Goal: Transaction & Acquisition: Book appointment/travel/reservation

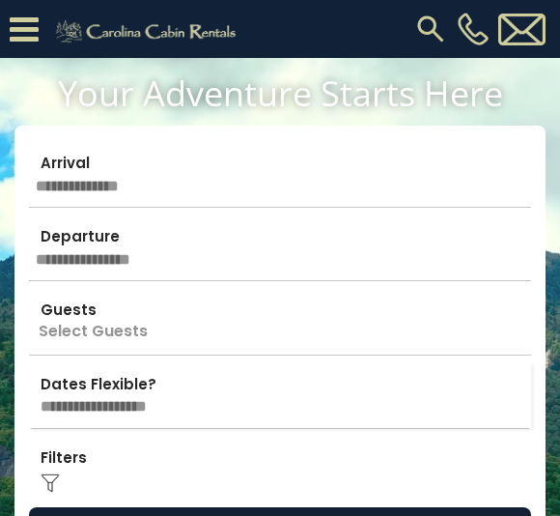
click at [239, 158] on input "text" at bounding box center [280, 174] width 502 height 68
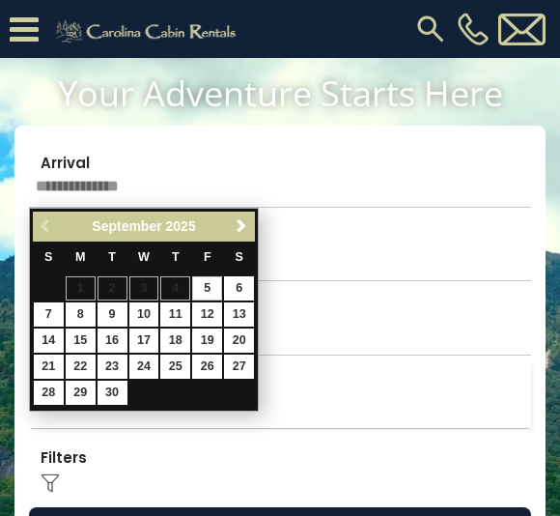
click at [249, 278] on link "6" at bounding box center [239, 288] width 30 height 24
type input "******"
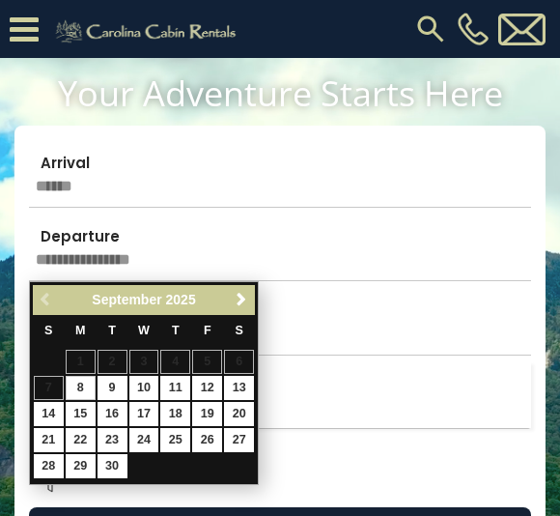
click at [302, 251] on input "text" at bounding box center [280, 247] width 502 height 68
click at [120, 376] on link "9" at bounding box center [113, 388] width 30 height 24
type input "******"
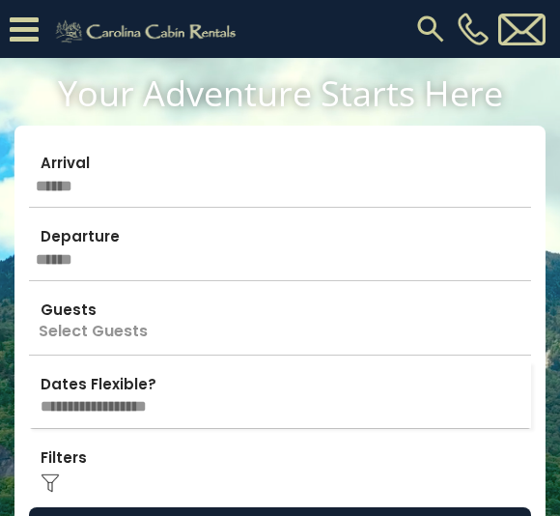
click at [296, 323] on p "Select Guests" at bounding box center [280, 321] width 502 height 68
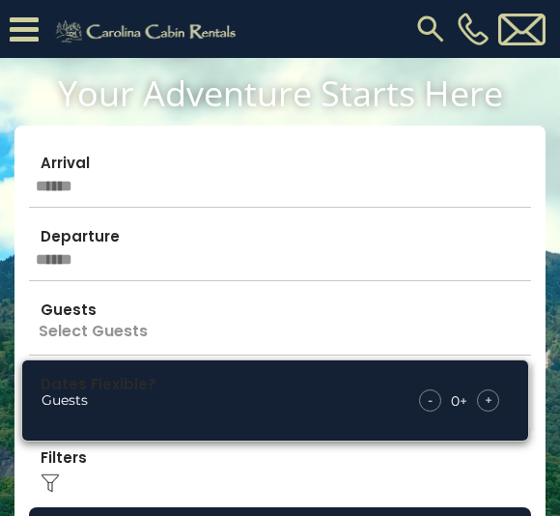
click at [487, 397] on span "+" at bounding box center [489, 399] width 8 height 19
click at [437, 465] on div "Click to Choose" at bounding box center [280, 468] width 502 height 68
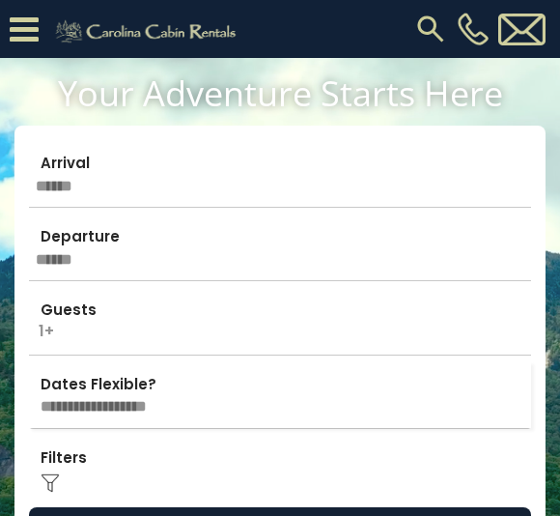
click at [466, 395] on select "**********" at bounding box center [280, 394] width 502 height 67
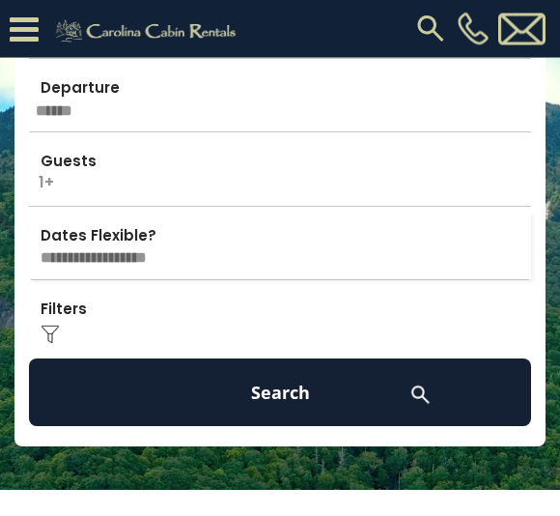
scroll to position [187, 0]
click at [55, 326] on img at bounding box center [50, 333] width 19 height 19
click at [104, 320] on div "Click to Choose" at bounding box center [280, 320] width 502 height 68
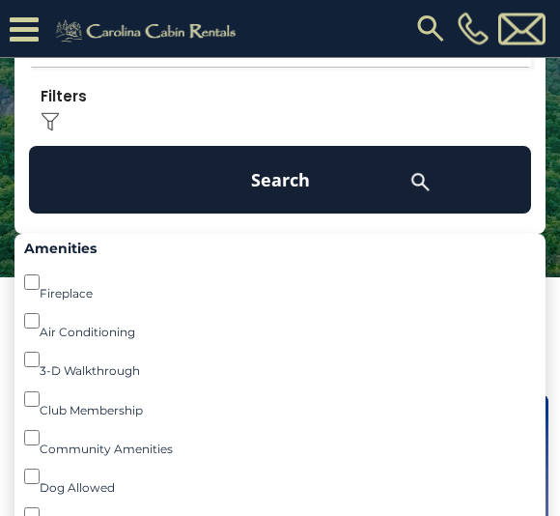
scroll to position [382, 0]
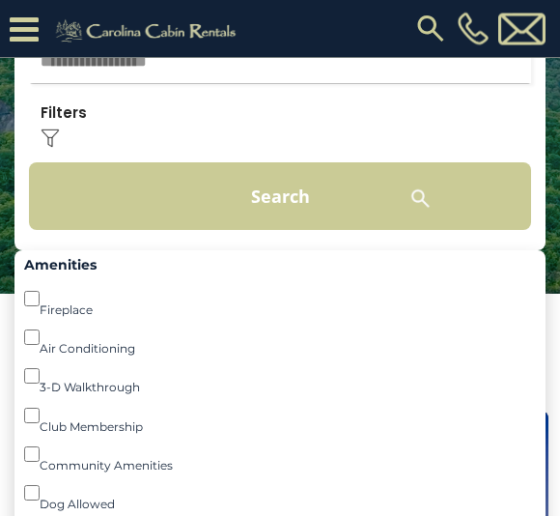
click at [341, 201] on button "Search" at bounding box center [280, 197] width 502 height 68
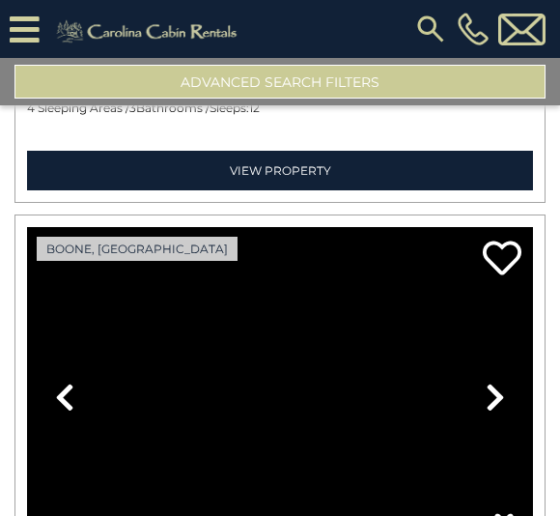
scroll to position [9033, 0]
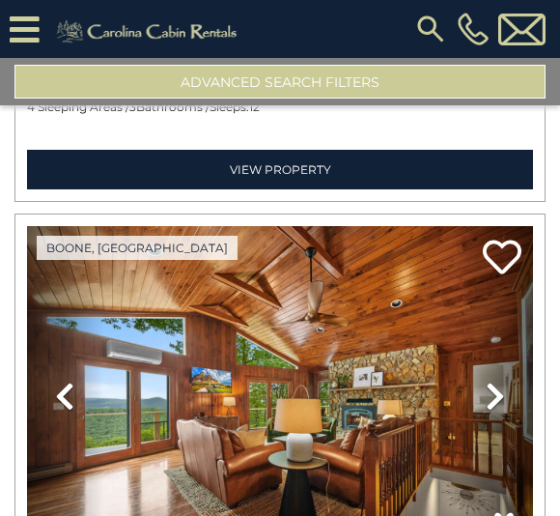
click at [434, 83] on button "Advanced Search Filters" at bounding box center [279, 82] width 531 height 34
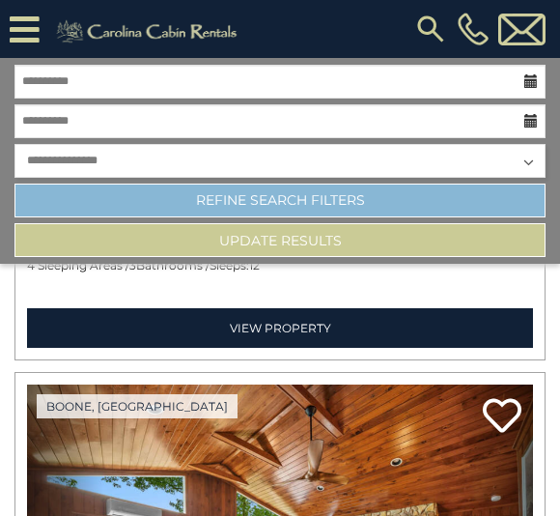
click at [452, 202] on link "Refine Search Filters" at bounding box center [279, 200] width 531 height 34
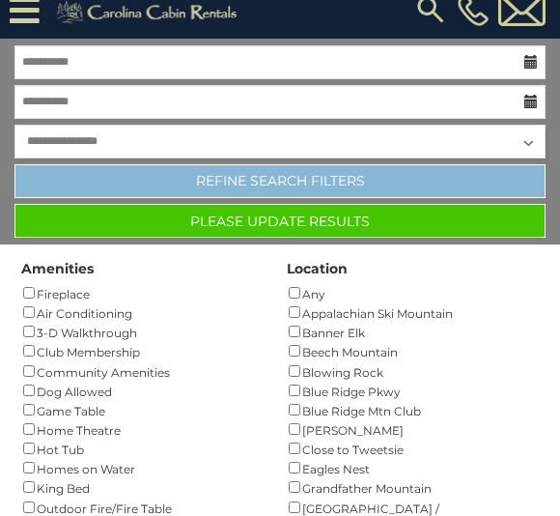
scroll to position [0, 0]
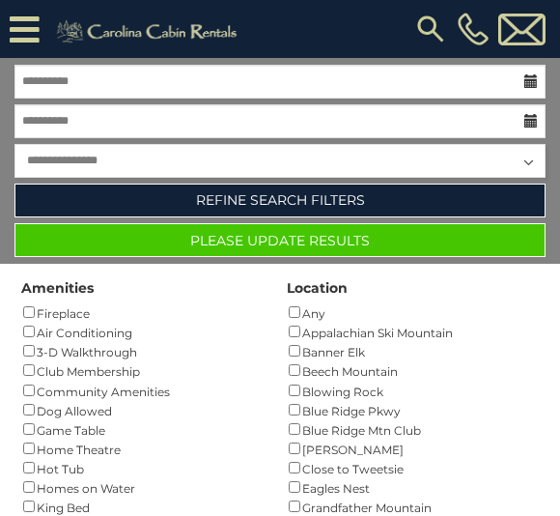
click at [491, 232] on button "Please Update Results" at bounding box center [279, 240] width 531 height 34
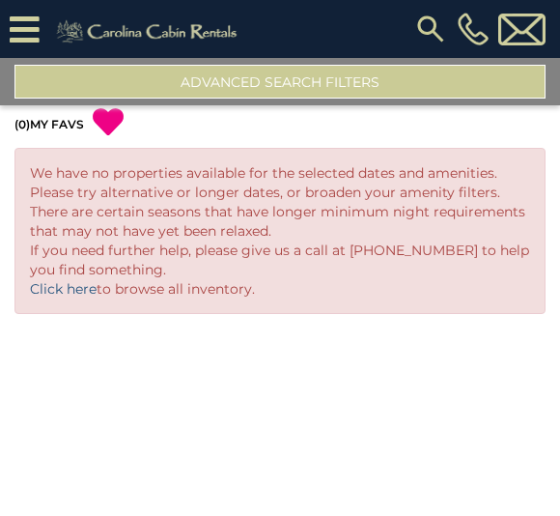
click at [59, 292] on link "Click here" at bounding box center [63, 288] width 67 height 17
